Goal: Task Accomplishment & Management: Manage account settings

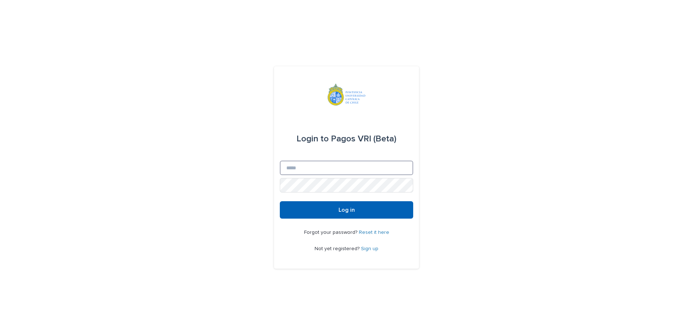
type input "**********"
click at [369, 212] on button "Log in" at bounding box center [346, 209] width 133 height 17
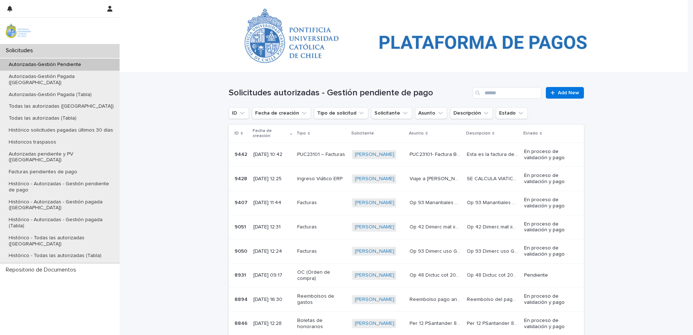
click at [167, 105] on div "Loading... Saving… Loading... Saving… Solicitudes autorizadas - Gestión pendien…" at bounding box center [407, 259] width 574 height 373
